Goal: Transaction & Acquisition: Purchase product/service

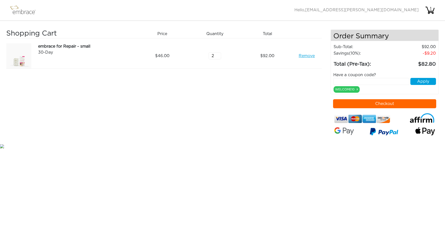
click at [430, 9] on div "1" at bounding box center [430, 9] width 10 height 6
click at [387, 61] on td "Total (Pre-Tax):" at bounding box center [361, 63] width 56 height 12
click at [373, 82] on input "text" at bounding box center [371, 81] width 76 height 7
click at [393, 9] on span "[EMAIL_ADDRESS][PERSON_NAME][DOMAIN_NAME]" at bounding box center [361, 10] width 113 height 4
click at [429, 8] on div "1" at bounding box center [430, 9] width 10 height 6
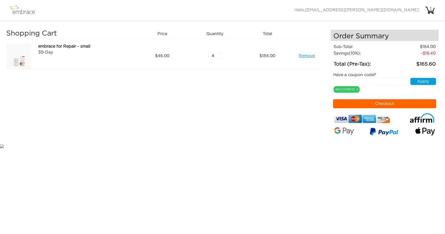
click at [351, 16] on nav "Activate Coupons Hello, avner.kornfeld@gmail.com 1" at bounding box center [222, 10] width 445 height 21
click at [304, 55] on link "Remove" at bounding box center [307, 56] width 16 height 6
click at [362, 82] on input "text" at bounding box center [371, 81] width 76 height 7
click at [303, 81] on div "Shopping Cart Price Quantity Qty Total embrace for Repair - small 30-Day Remove…" at bounding box center [168, 87] width 324 height 114
click at [361, 81] on input "text" at bounding box center [371, 81] width 76 height 7
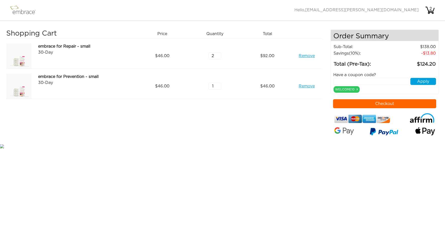
click at [300, 54] on link "Remove" at bounding box center [307, 56] width 16 height 6
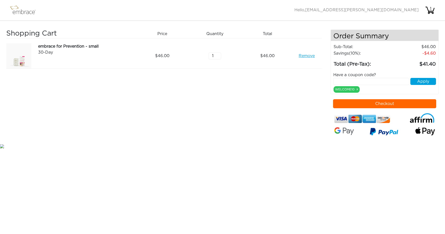
click at [360, 82] on input "text" at bounding box center [371, 81] width 76 height 7
click at [305, 56] on link "Remove" at bounding box center [307, 56] width 16 height 6
click at [347, 89] on div "WELCOME10 x" at bounding box center [346, 89] width 26 height 7
click at [176, 96] on div "Shopping Cart Price Quantity Qty Total embrace for Repair - small 30-Day Remove…" at bounding box center [168, 87] width 324 height 114
click at [306, 55] on link "Remove" at bounding box center [307, 56] width 16 height 6
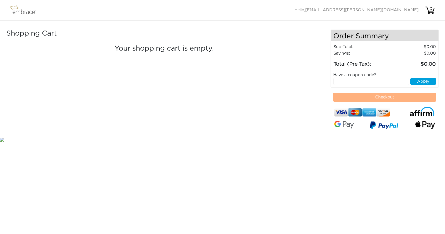
click at [359, 83] on input "text" at bounding box center [371, 81] width 76 height 7
